Goal: Task Accomplishment & Management: Manage account settings

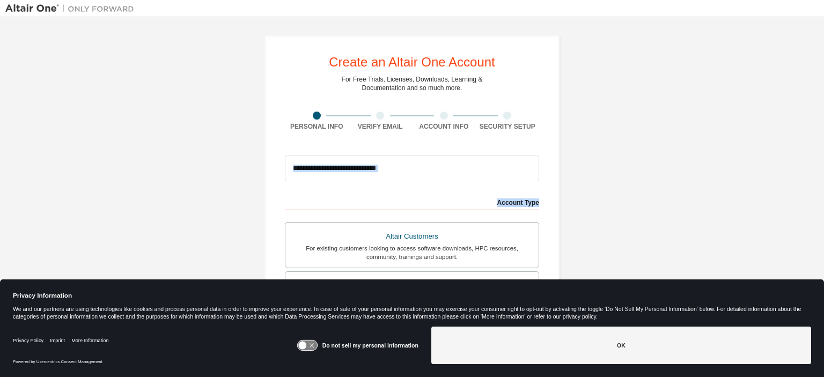
drag, startPoint x: 822, startPoint y: 172, endPoint x: 822, endPoint y: 195, distance: 22.5
click at [823, 195] on div "Create an Altair One Account For Free Trials, Licenses, Downloads, Learning & D…" at bounding box center [412, 181] width 824 height 329
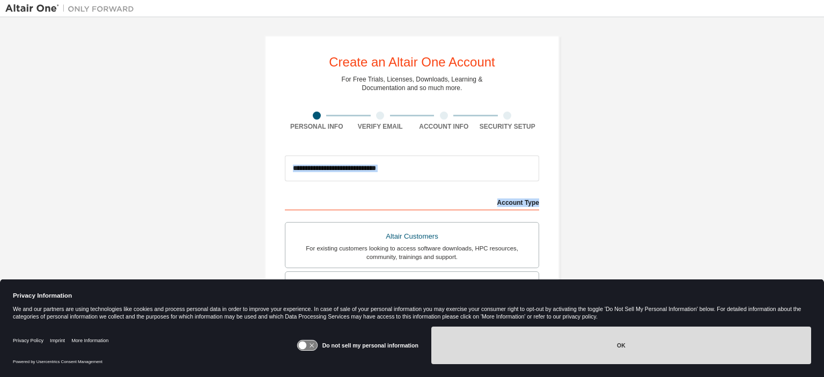
click at [618, 342] on button "OK" at bounding box center [621, 346] width 380 height 38
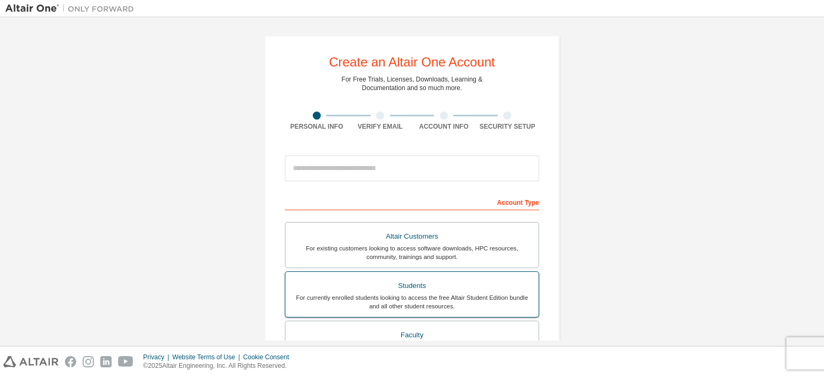
click at [428, 297] on div "For currently enrolled students looking to access the free Altair Student Editi…" at bounding box center [412, 301] width 240 height 17
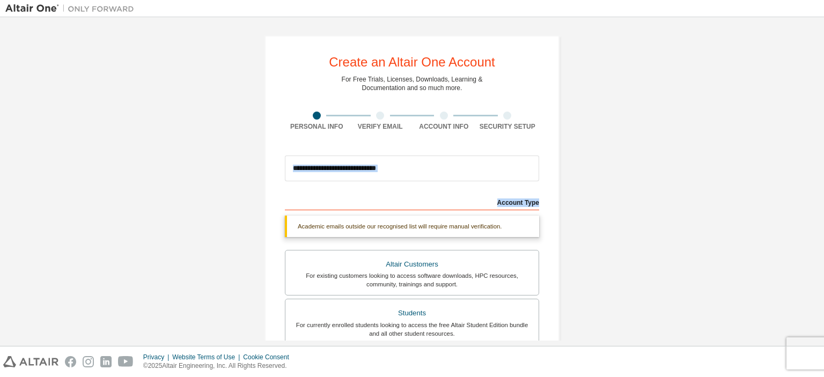
drag, startPoint x: 819, startPoint y: 161, endPoint x: 816, endPoint y: 207, distance: 45.1
click at [816, 207] on div "Create an Altair One Account For Free Trials, Licenses, Downloads, Learning & D…" at bounding box center [412, 181] width 824 height 329
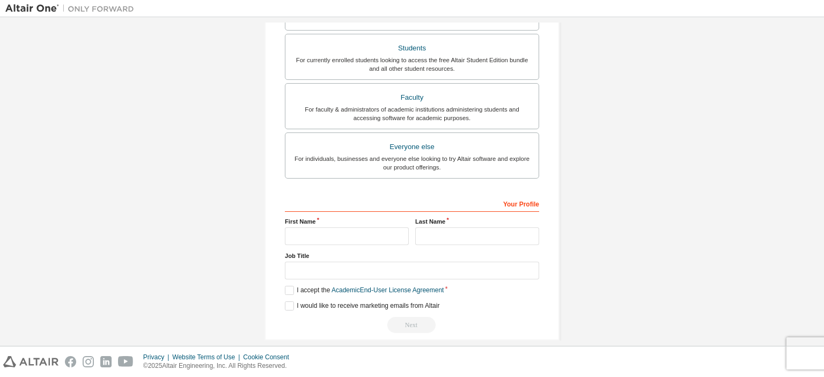
scroll to position [266, 0]
click at [328, 228] on input "text" at bounding box center [347, 236] width 124 height 18
type input "*******"
click at [417, 238] on input "text" at bounding box center [477, 236] width 124 height 18
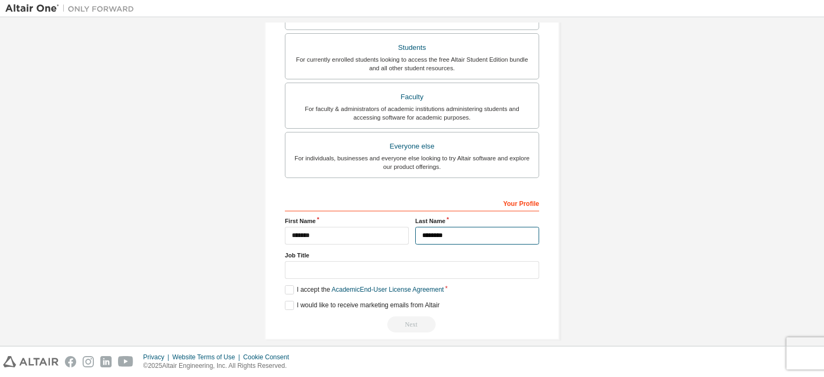
type input "********"
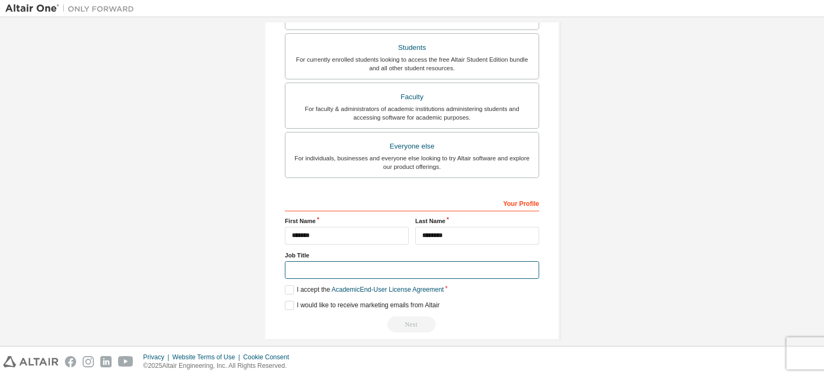
click at [417, 271] on input "text" at bounding box center [412, 270] width 254 height 18
type input "*******"
click at [285, 289] on label "I accept the Academic End-User License Agreement" at bounding box center [364, 289] width 159 height 9
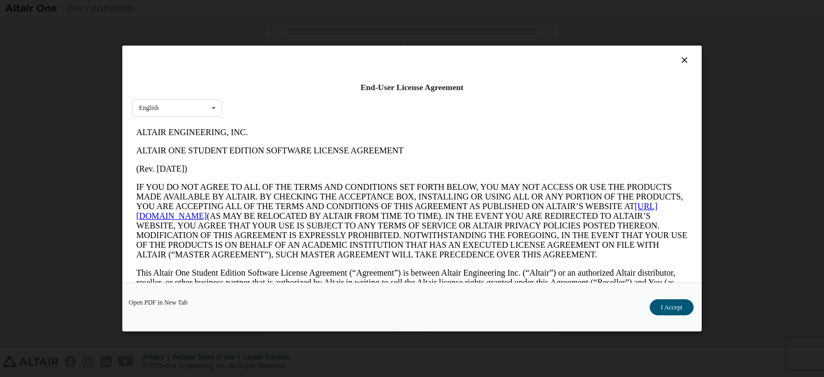
scroll to position [1798, 0]
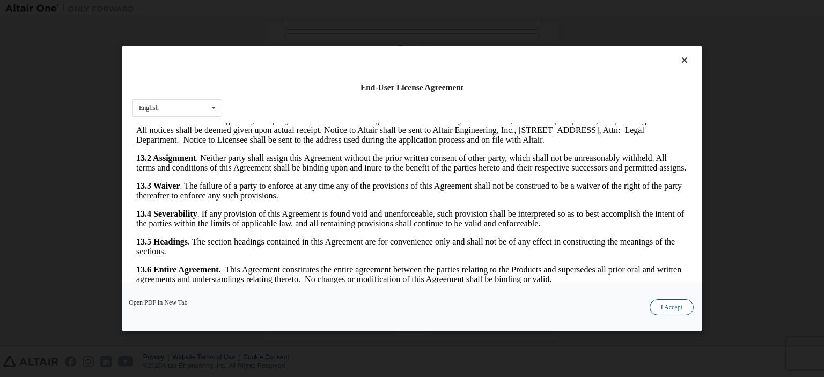
click at [678, 311] on button "I Accept" at bounding box center [672, 307] width 44 height 16
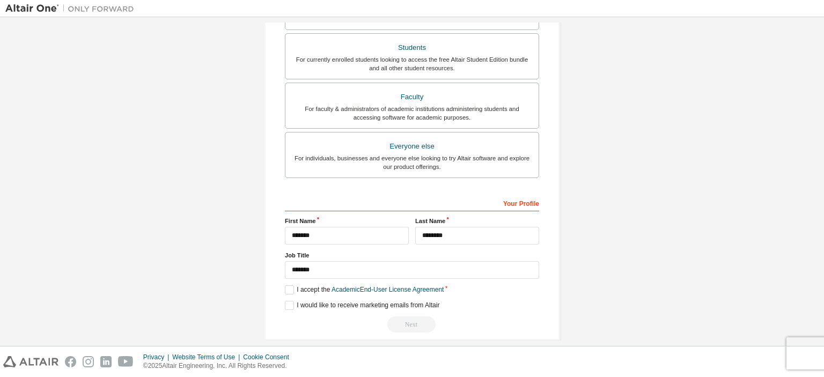
click at [417, 324] on div "Next" at bounding box center [412, 325] width 254 height 16
click at [285, 304] on label "I would like to receive marketing emails from Altair" at bounding box center [362, 305] width 155 height 9
click at [403, 322] on div "Next" at bounding box center [412, 325] width 254 height 16
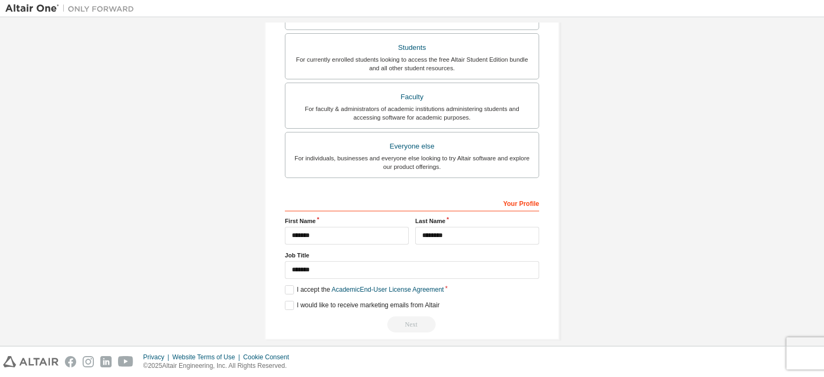
scroll to position [0, 0]
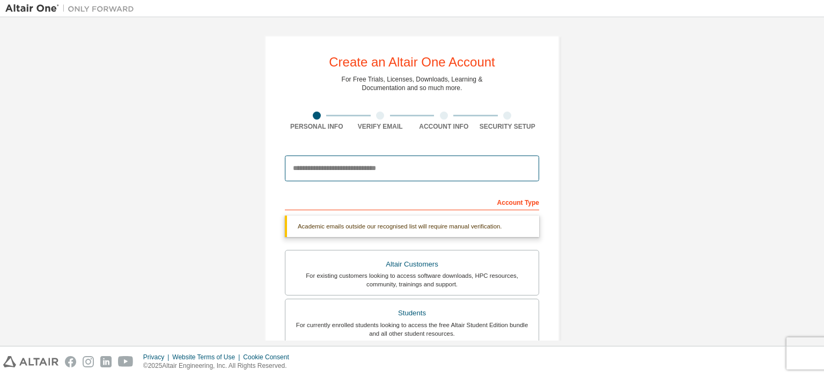
click at [429, 167] on input "email" at bounding box center [412, 169] width 254 height 26
type input "**********"
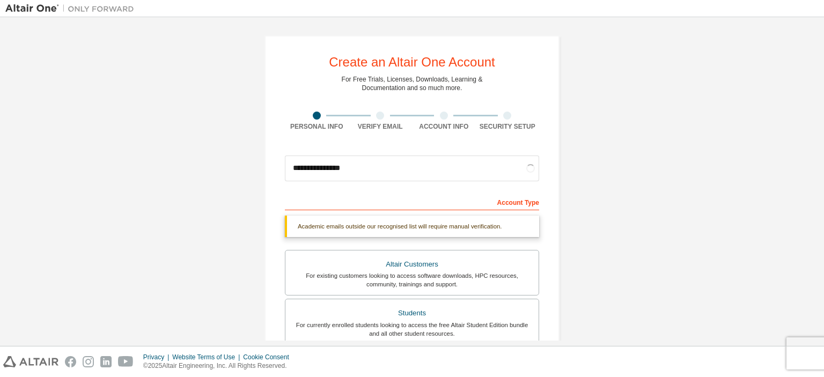
click at [505, 196] on div "Account Type" at bounding box center [412, 201] width 254 height 17
drag, startPoint x: 823, startPoint y: 141, endPoint x: 820, endPoint y: 156, distance: 15.0
click at [820, 156] on div "**********" at bounding box center [412, 181] width 824 height 329
click at [819, 124] on div "**********" at bounding box center [412, 181] width 824 height 329
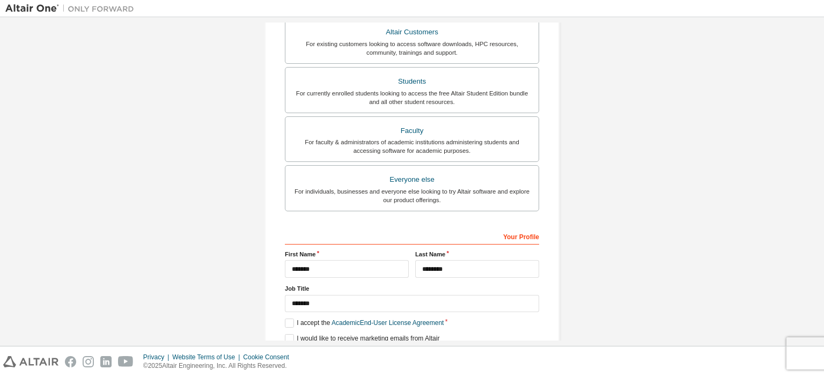
scroll to position [247, 0]
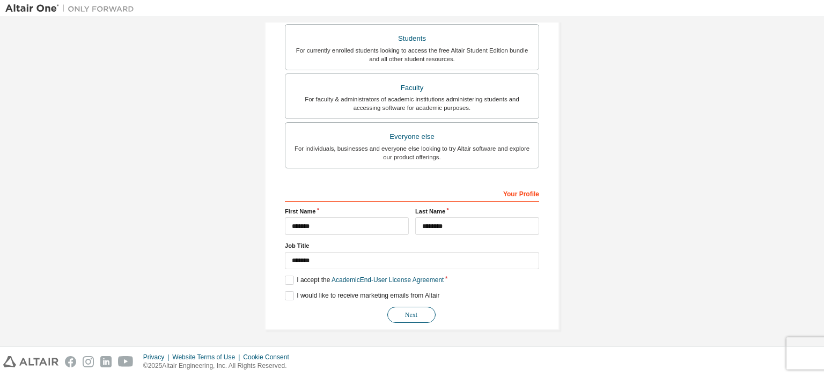
click at [416, 313] on button "Next" at bounding box center [411, 315] width 48 height 16
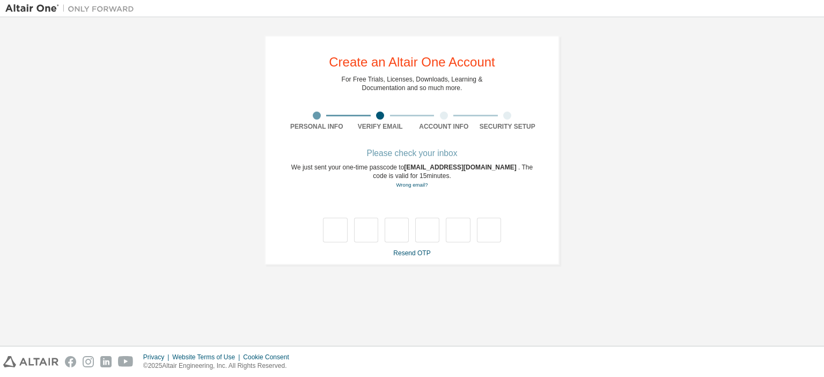
scroll to position [0, 0]
type input "*"
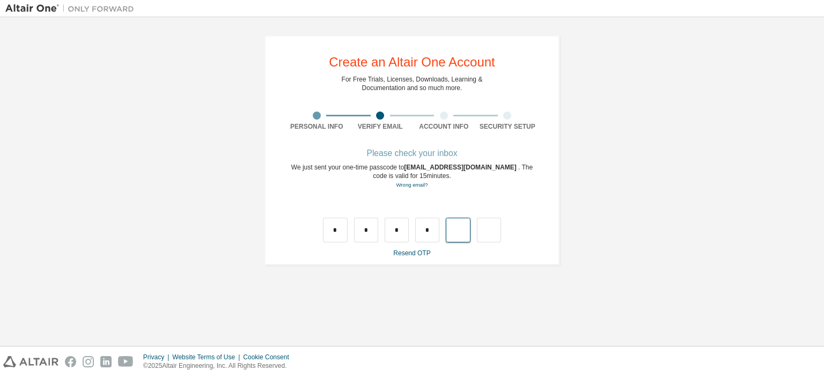
type input "*"
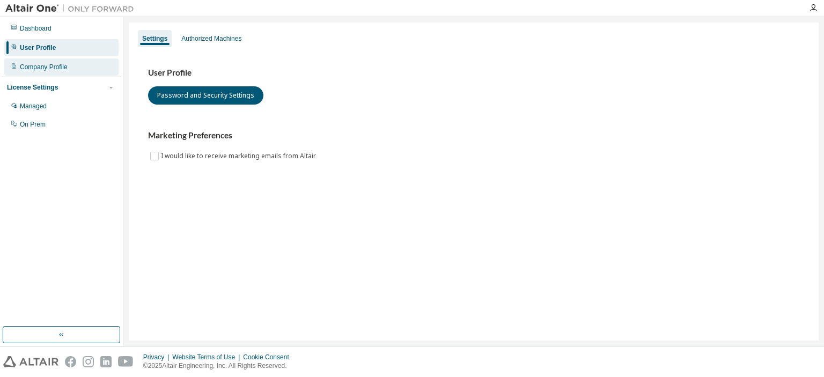
click at [55, 63] on div "Company Profile" at bounding box center [44, 67] width 48 height 9
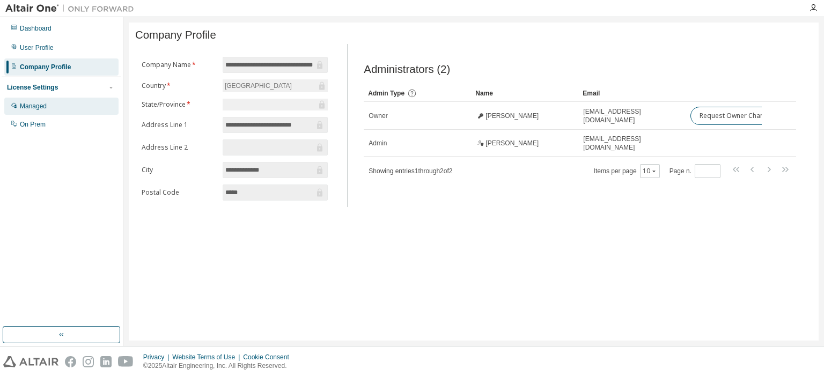
click at [46, 108] on div "Managed" at bounding box center [33, 106] width 27 height 9
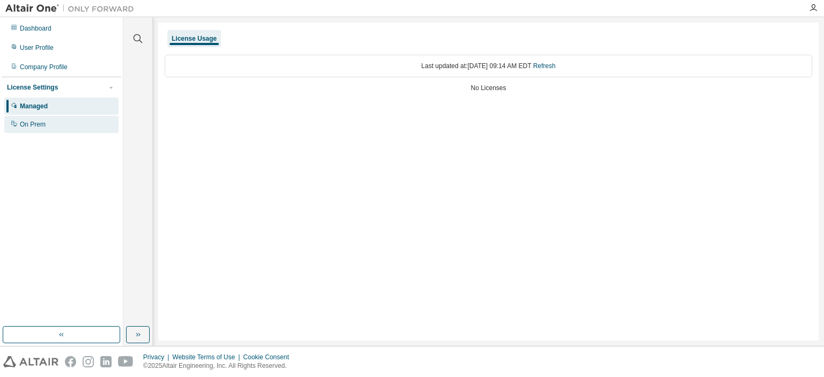
click at [41, 124] on div "On Prem" at bounding box center [33, 124] width 26 height 9
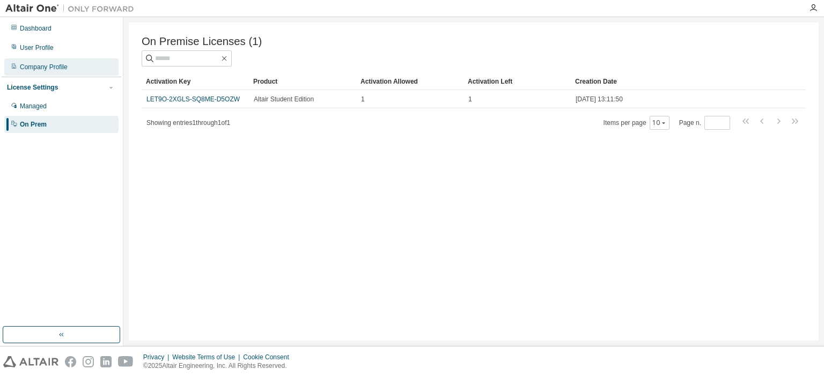
click at [45, 59] on div "Company Profile" at bounding box center [61, 66] width 114 height 17
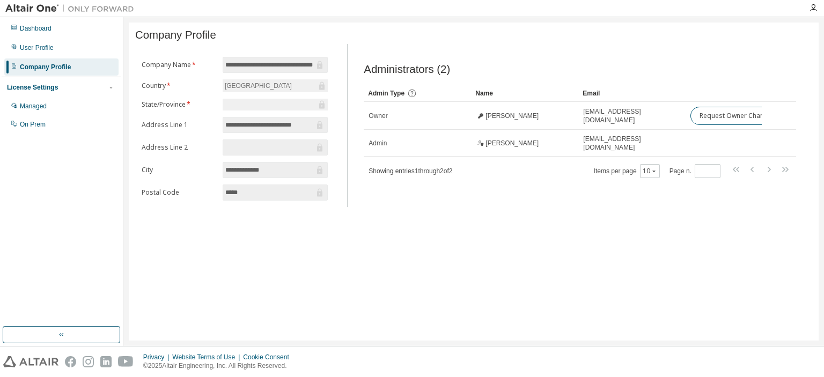
click at [519, 304] on div "**********" at bounding box center [474, 182] width 690 height 318
click at [91, 87] on div "License Settings" at bounding box center [61, 88] width 109 height 10
click at [100, 88] on div "License Settings" at bounding box center [61, 88] width 109 height 10
click at [46, 109] on div "Managed" at bounding box center [33, 106] width 27 height 9
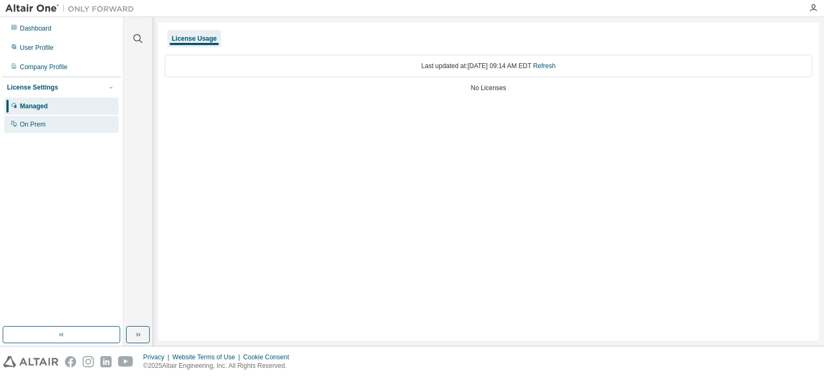
click at [49, 129] on div "On Prem" at bounding box center [61, 124] width 114 height 17
